Goal: Find specific page/section: Find specific page/section

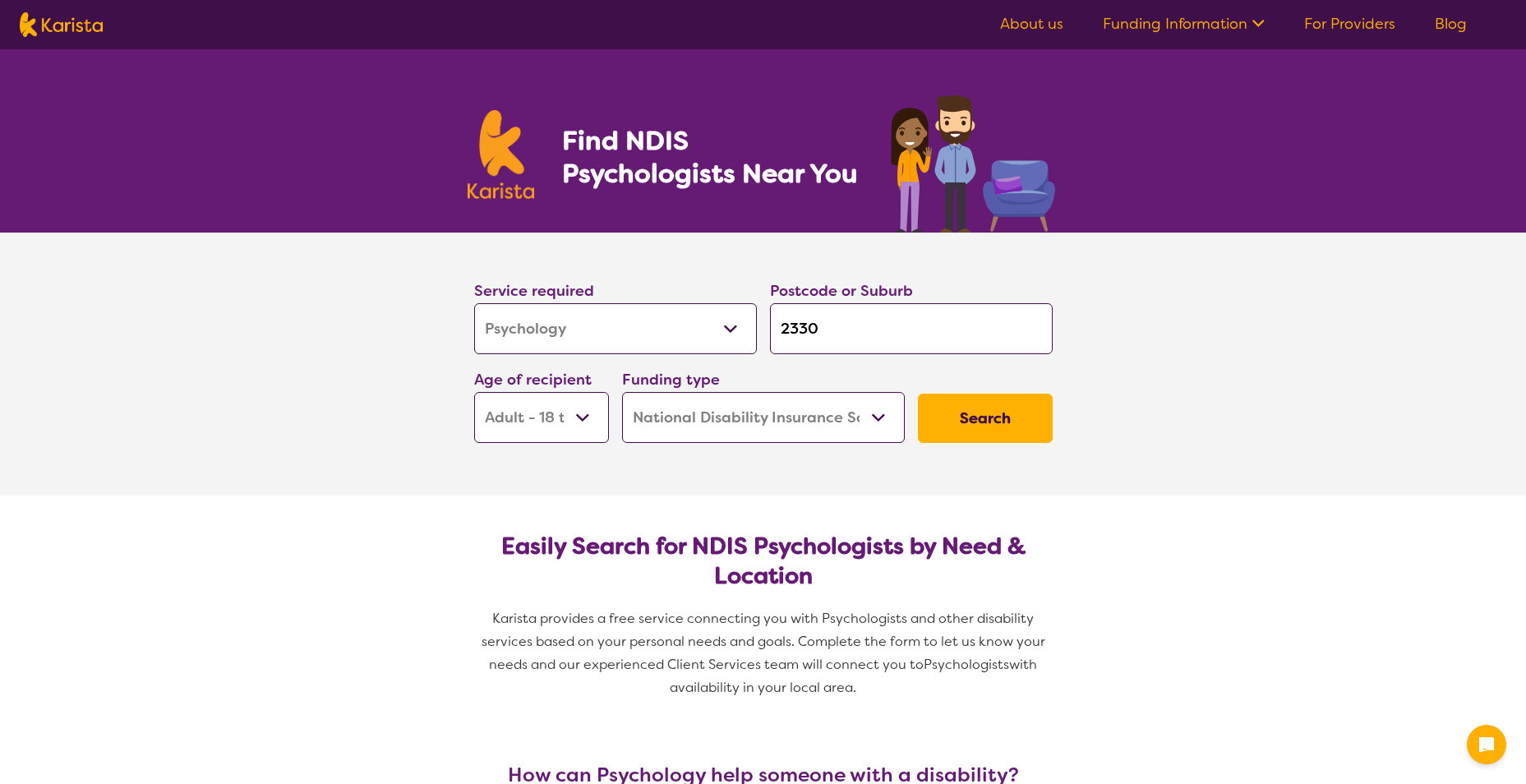
select select "Psychology"
select select "AD"
select select "NDIS"
select select "Psychology"
select select "AD"
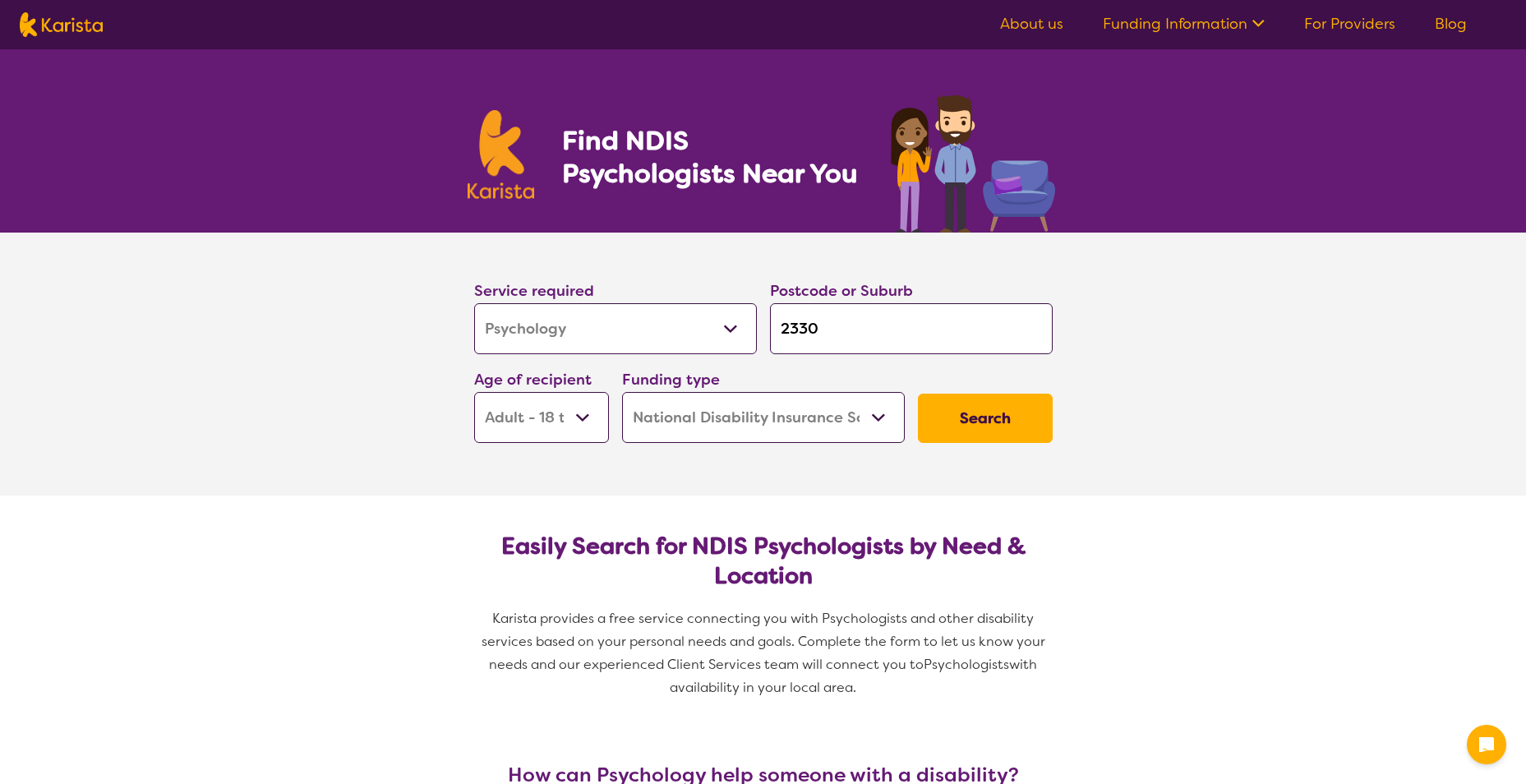
select select "NDIS"
click at [732, 318] on select "Allied Health Assistant Assessment ([MEDICAL_DATA] or [MEDICAL_DATA]) Behaviour…" at bounding box center [615, 329] width 282 height 51
select select "[MEDICAL_DATA]"
click at [474, 303] on select "Allied Health Assistant Assessment ([MEDICAL_DATA] or [MEDICAL_DATA]) Behaviour…" at bounding box center [615, 329] width 282 height 51
select select "[MEDICAL_DATA]"
